Goal: Task Accomplishment & Management: Manage account settings

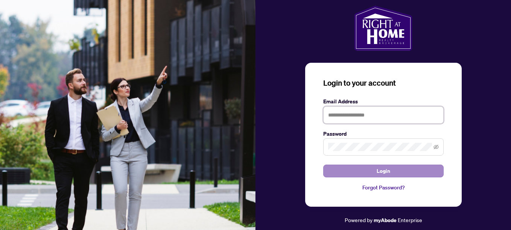
type input "**********"
click at [343, 172] on button "Login" at bounding box center [384, 171] width 121 height 13
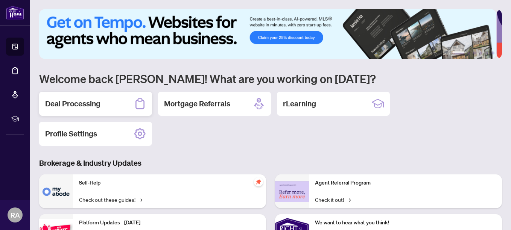
click at [121, 100] on div "Deal Processing" at bounding box center [95, 104] width 113 height 24
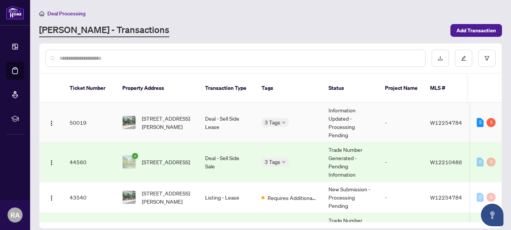
click at [272, 115] on div "Requires Additional Docs" at bounding box center [300, 118] width 69 height 8
click at [0, 0] on div "Requires Additional Docs Submitted for Review Received Confirmation of Closing" at bounding box center [0, 0] width 0 height 0
click at [489, 118] on div "5" at bounding box center [491, 122] width 9 height 9
click at [478, 118] on div "5" at bounding box center [480, 122] width 7 height 9
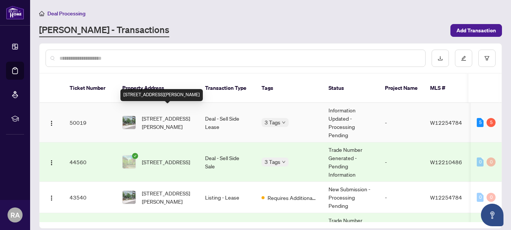
click at [177, 114] on span "[STREET_ADDRESS][PERSON_NAME]" at bounding box center [167, 122] width 51 height 17
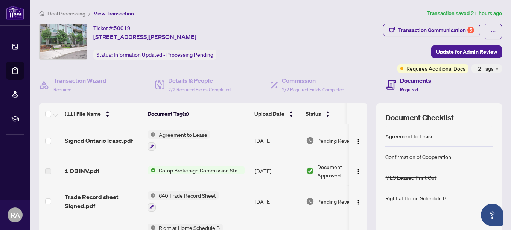
click at [496, 67] on icon "down" at bounding box center [498, 69] width 4 height 4
click at [390, 50] on div "Transaction Communication 5 Update for Admin Review Requires Additional Docs +2…" at bounding box center [402, 48] width 201 height 49
click at [449, 30] on div "Transaction Communication 5" at bounding box center [436, 30] width 76 height 12
